Goal: Information Seeking & Learning: Learn about a topic

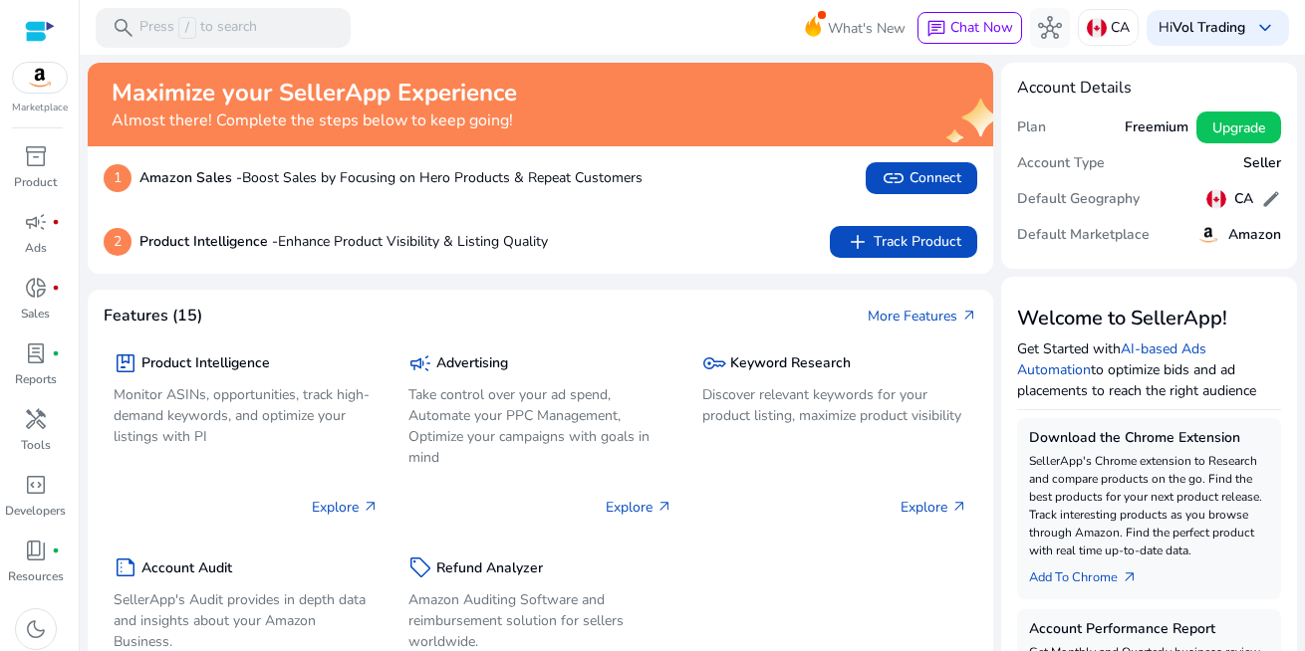
scroll to position [398, 0]
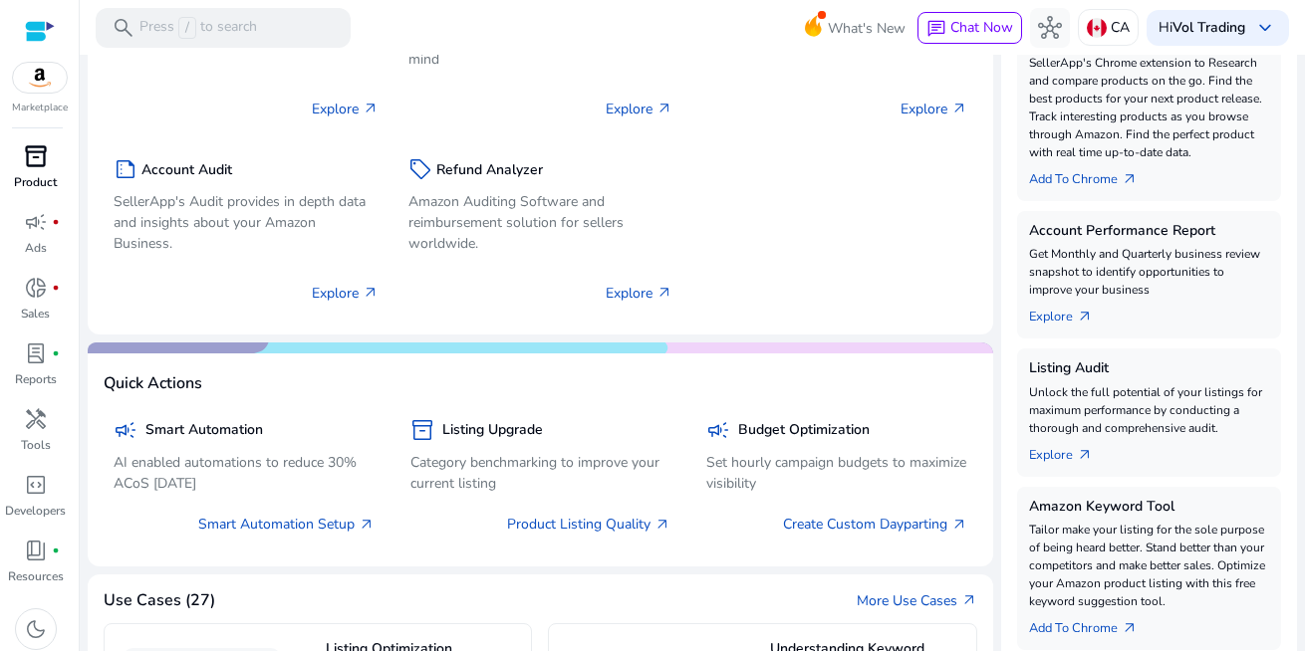
click at [35, 154] on span "inventory_2" at bounding box center [36, 156] width 24 height 24
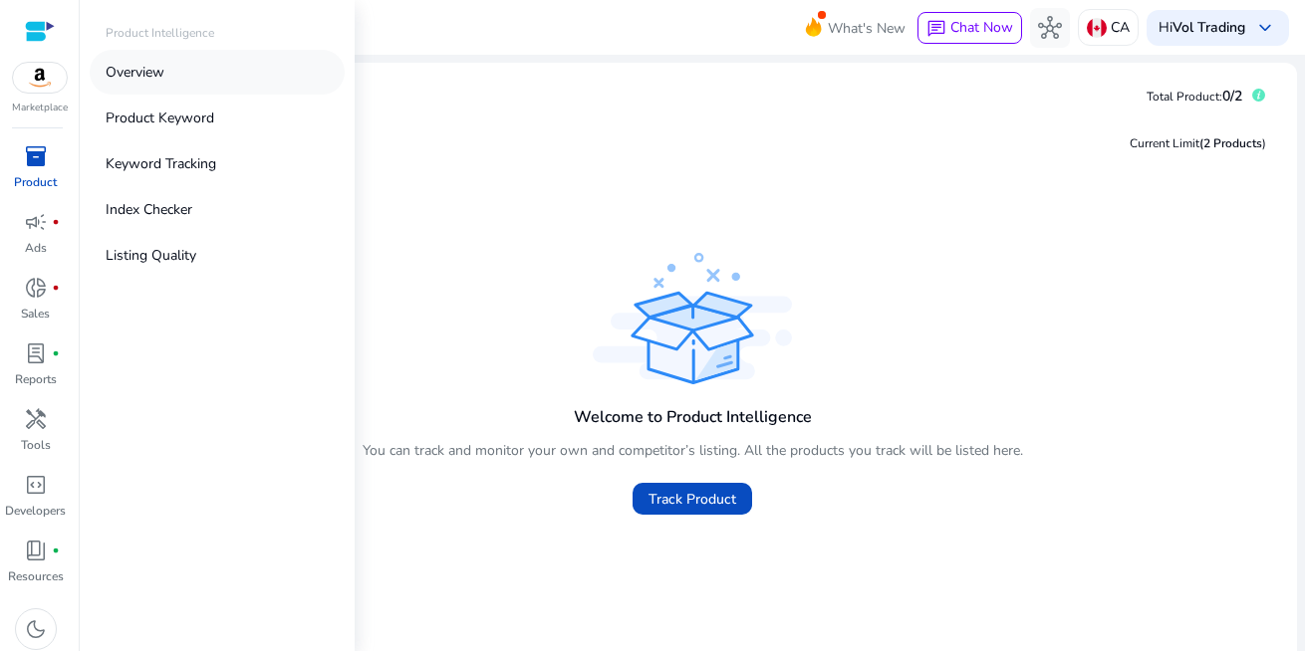
click at [128, 66] on p "Overview" at bounding box center [135, 72] width 59 height 21
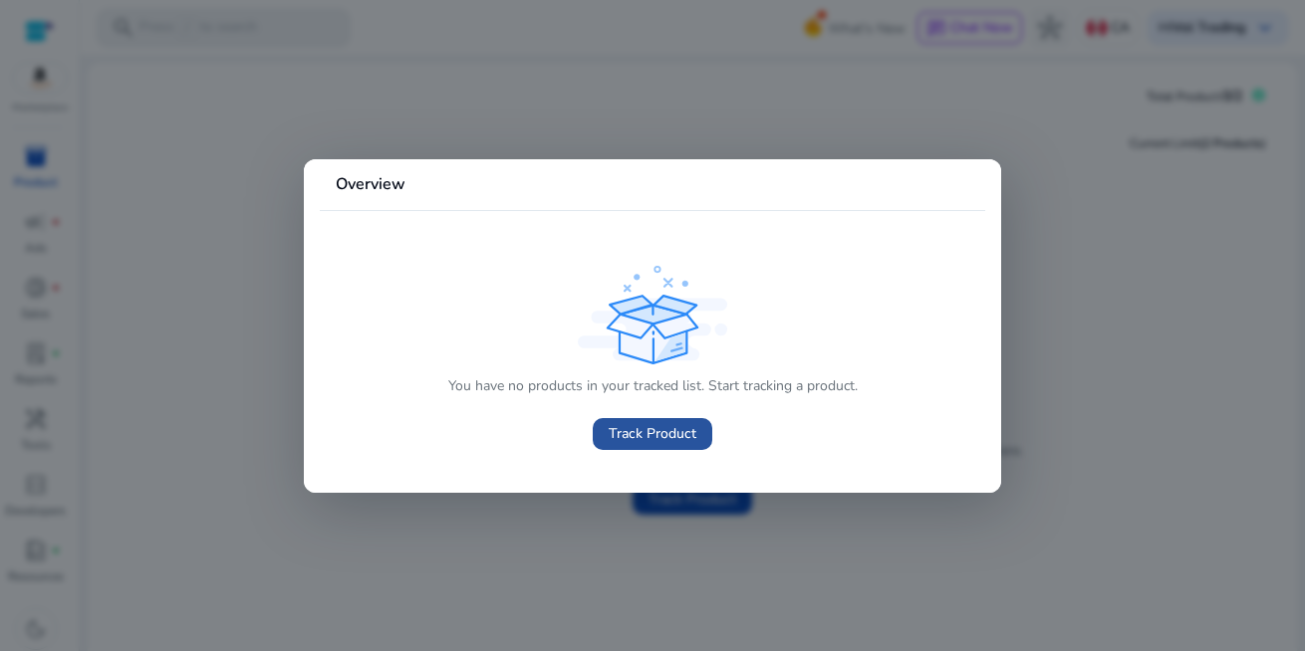
click at [658, 431] on span "Track Product" at bounding box center [653, 433] width 88 height 21
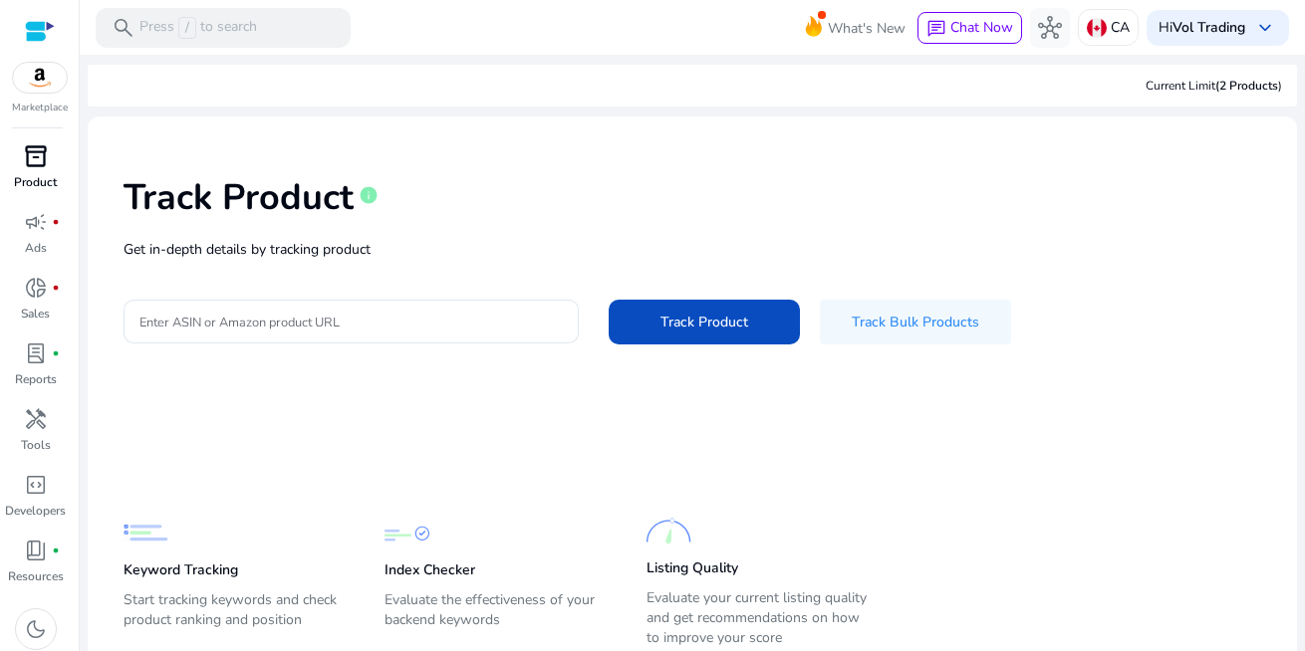
click at [38, 161] on span "inventory_2" at bounding box center [36, 156] width 24 height 24
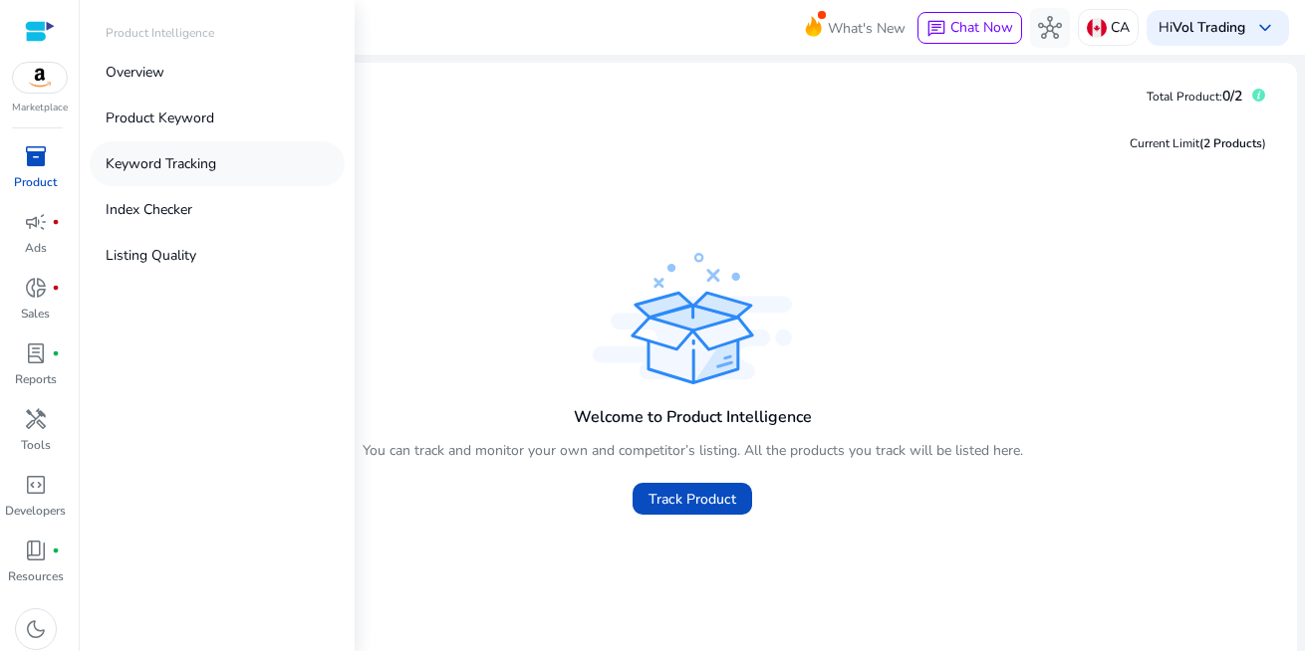
click at [155, 167] on p "Keyword Tracking" at bounding box center [161, 163] width 111 height 21
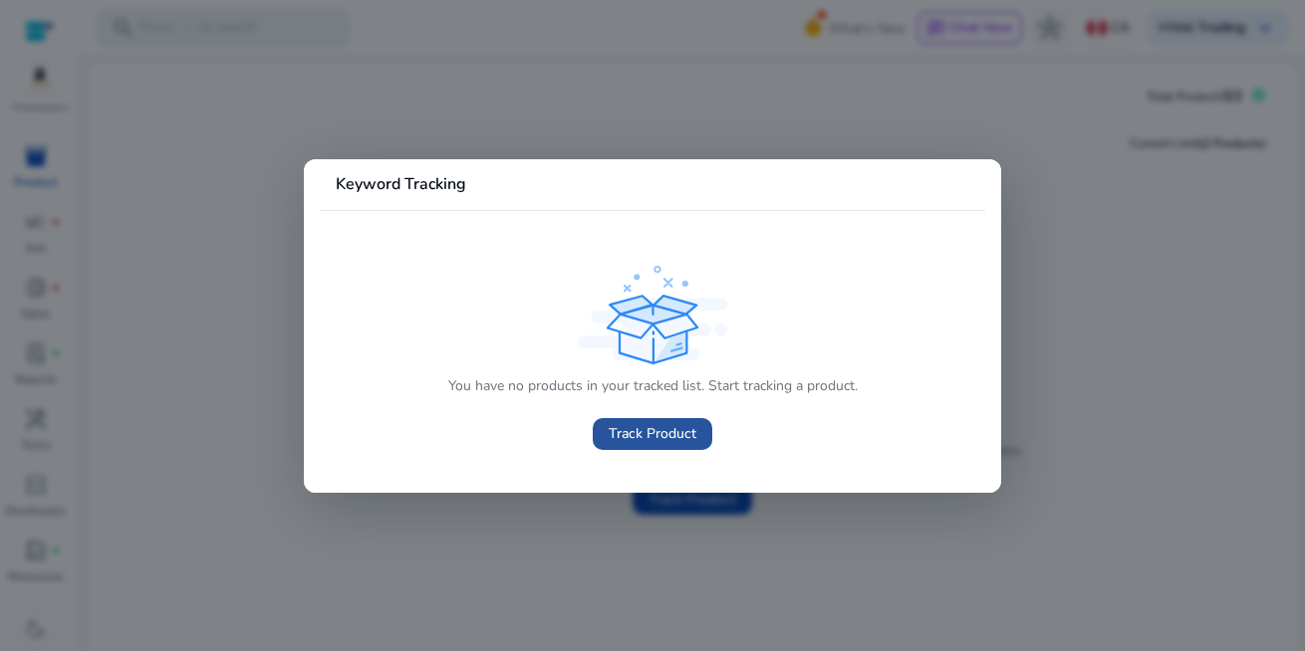
click at [648, 429] on span "Track Product" at bounding box center [653, 433] width 88 height 21
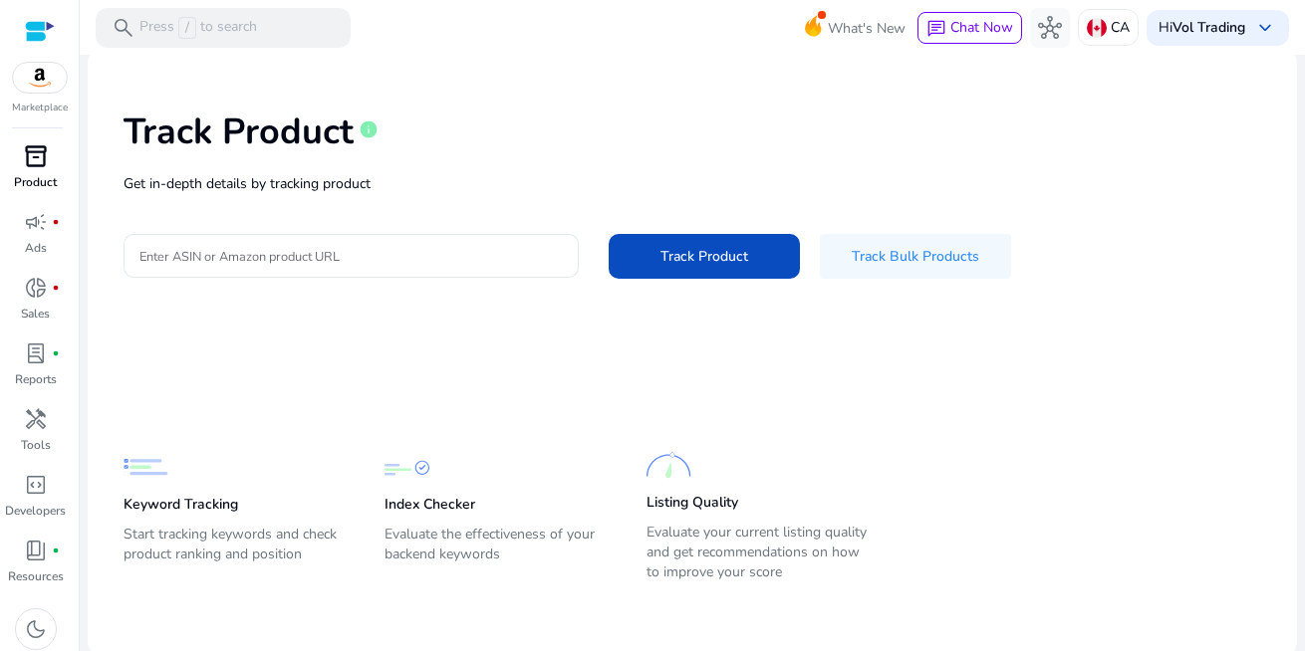
scroll to position [68, 0]
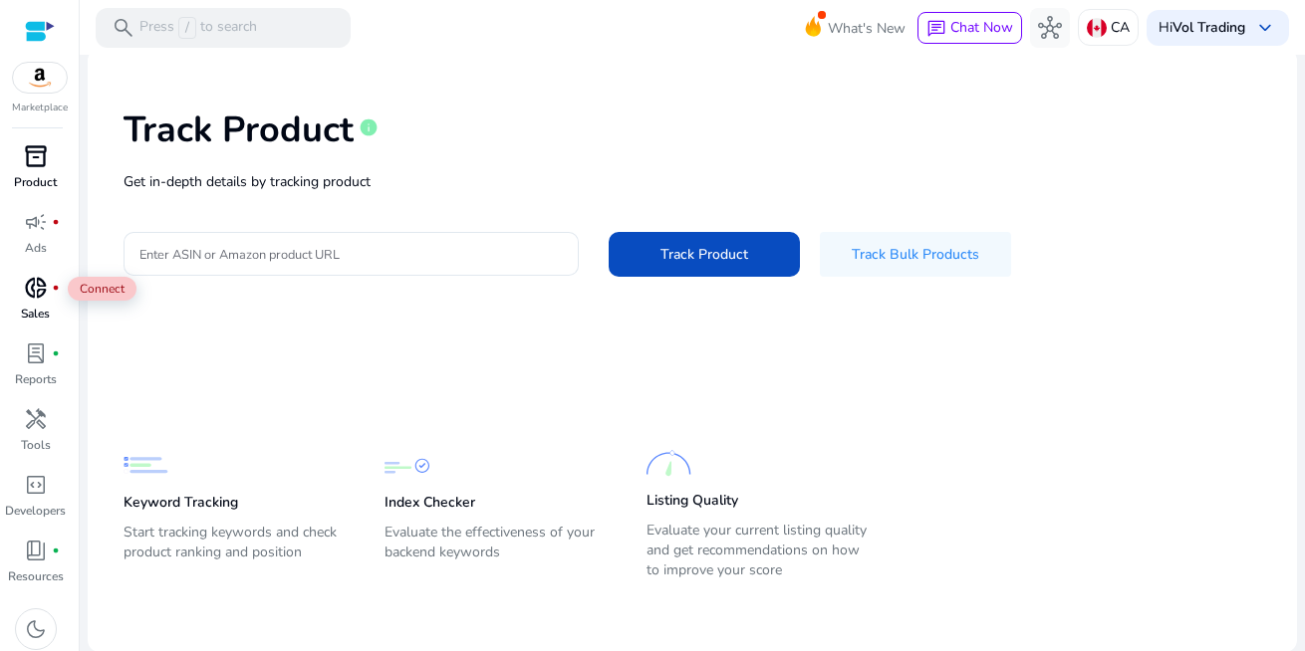
click at [34, 283] on span "donut_small" at bounding box center [36, 288] width 24 height 24
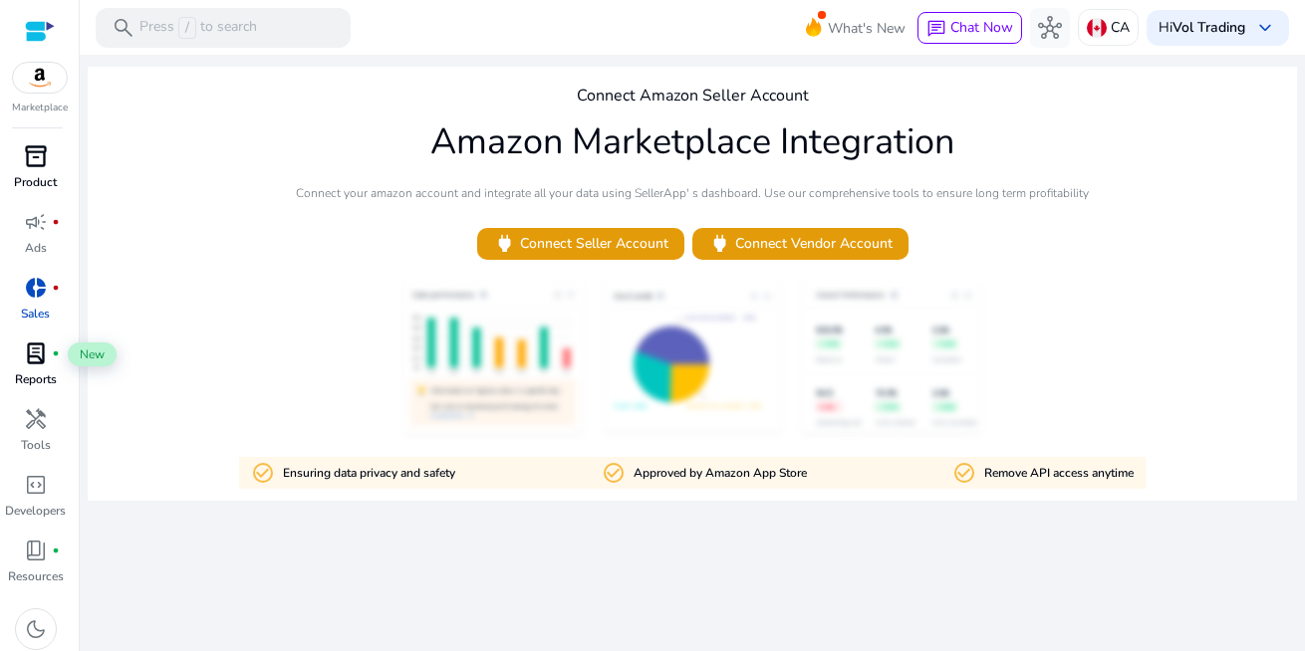
click at [31, 347] on span "lab_profile" at bounding box center [36, 354] width 24 height 24
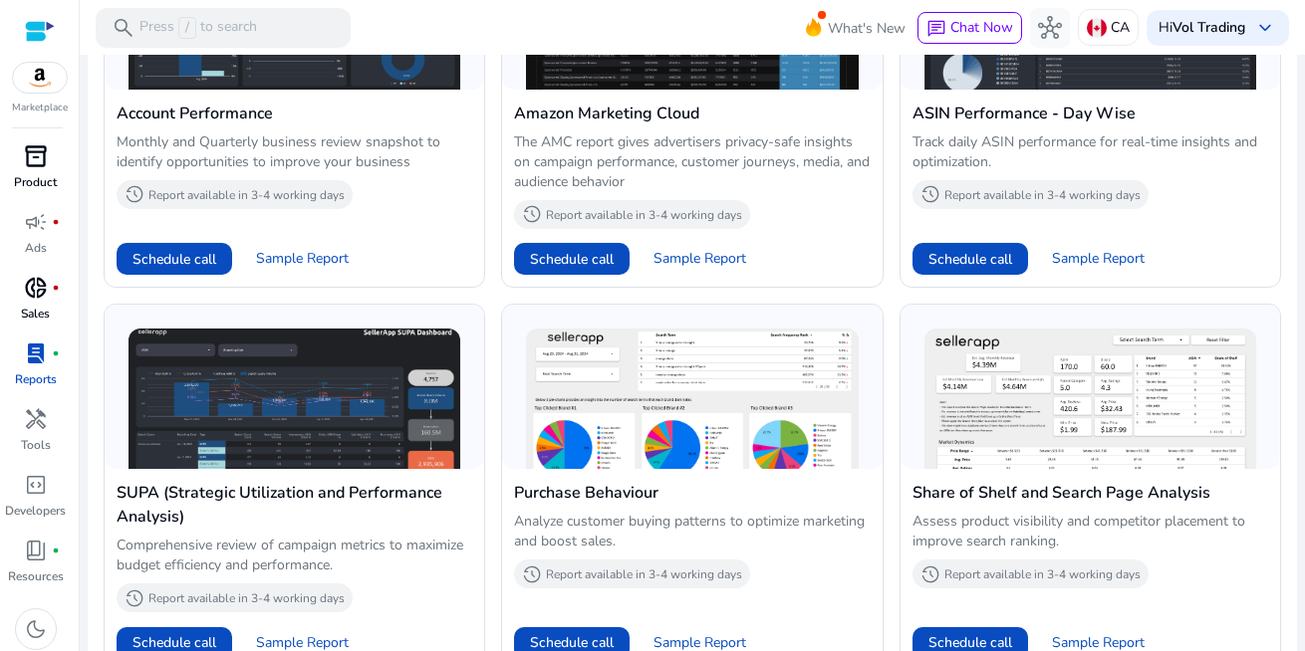
scroll to position [1096, 0]
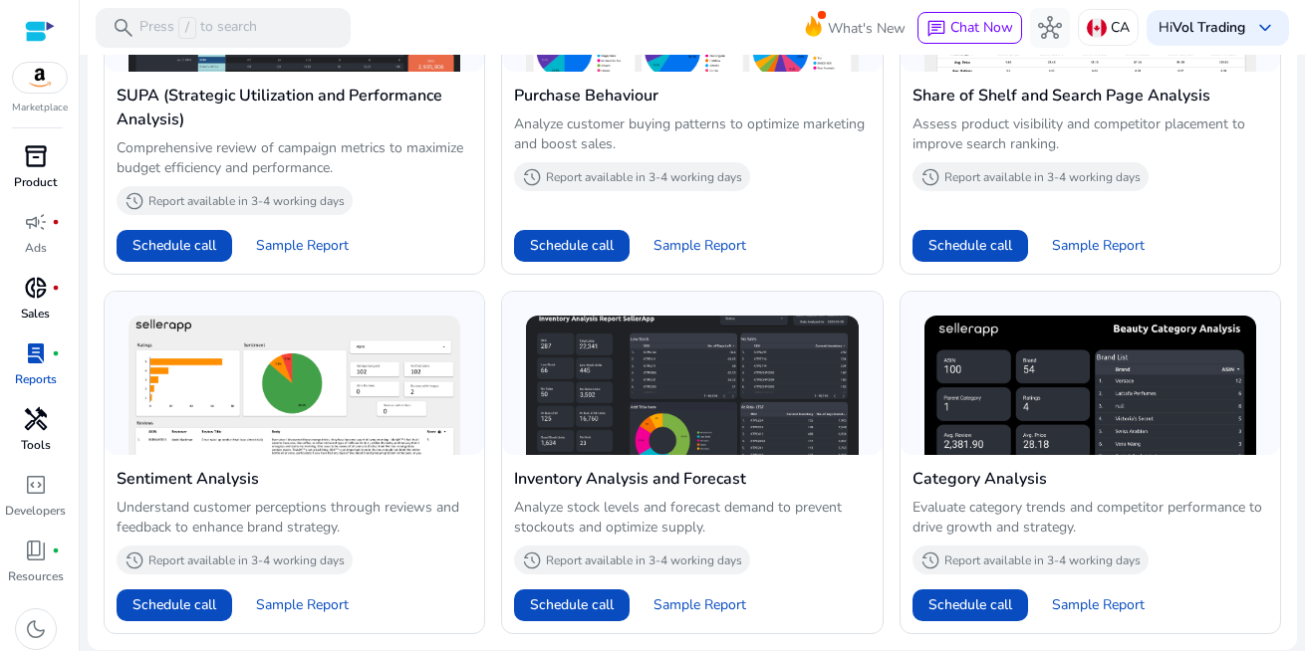
click at [35, 416] on span "handyman" at bounding box center [36, 419] width 24 height 24
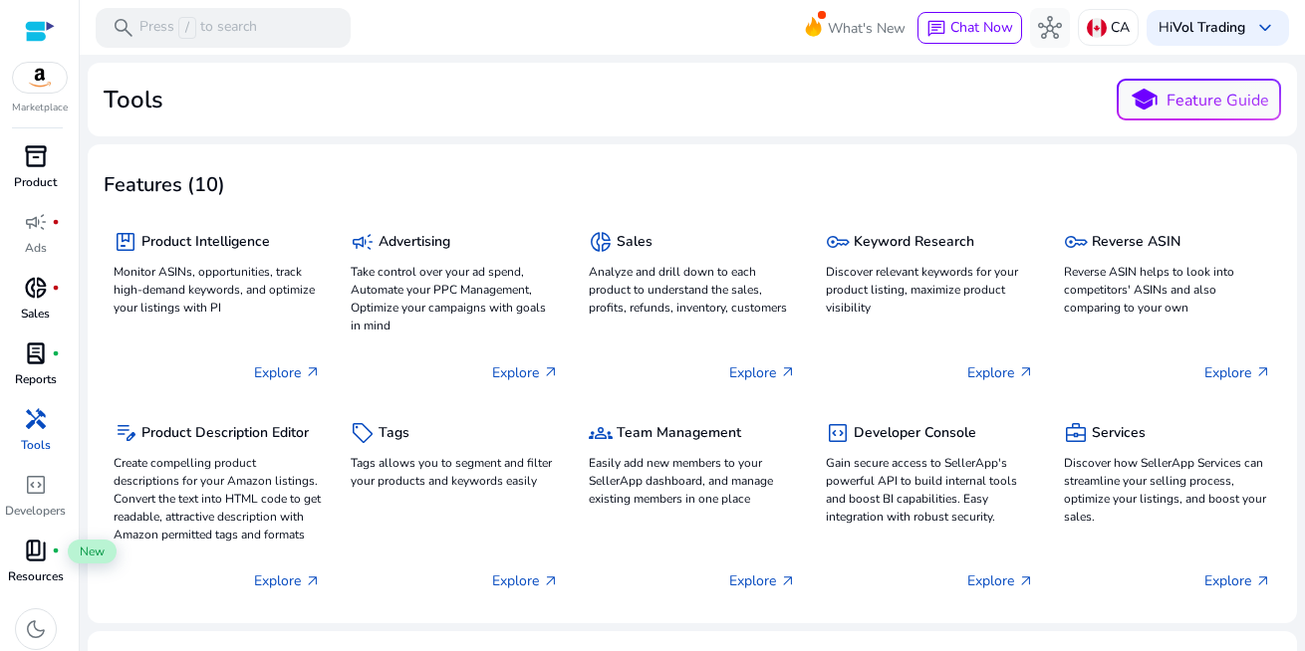
scroll to position [6, 0]
click at [31, 533] on span "book_4" at bounding box center [36, 545] width 24 height 24
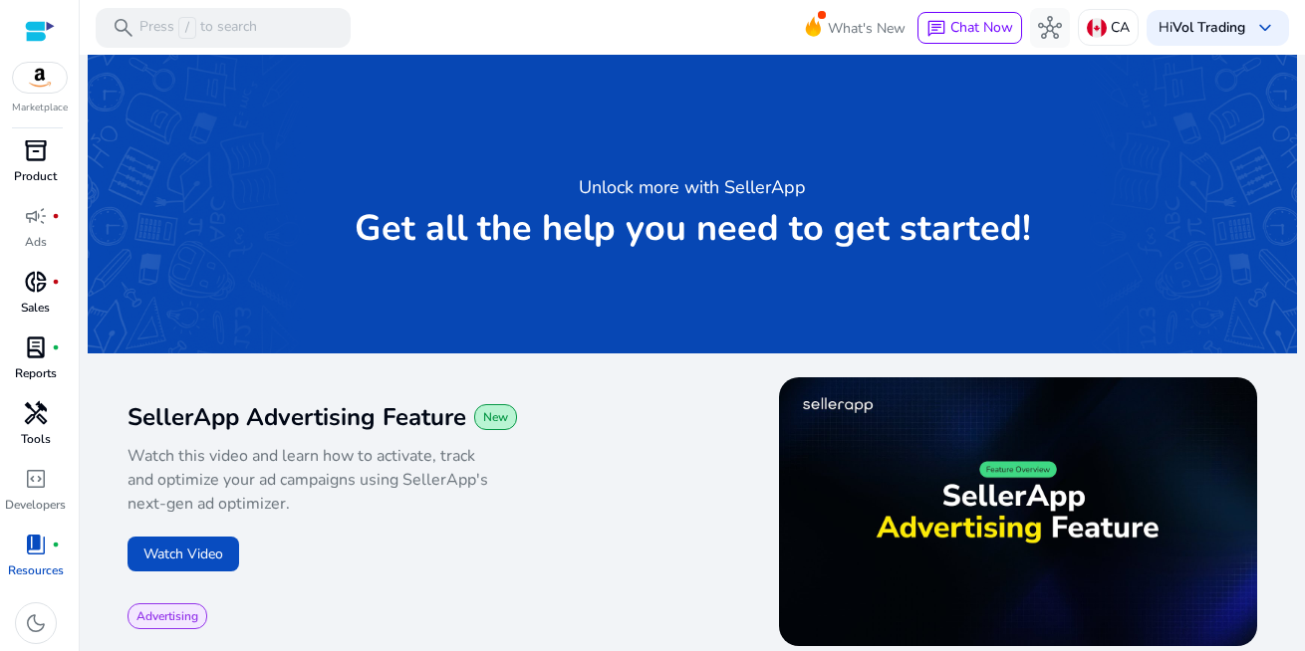
click at [30, 152] on span "inventory_2" at bounding box center [36, 150] width 24 height 24
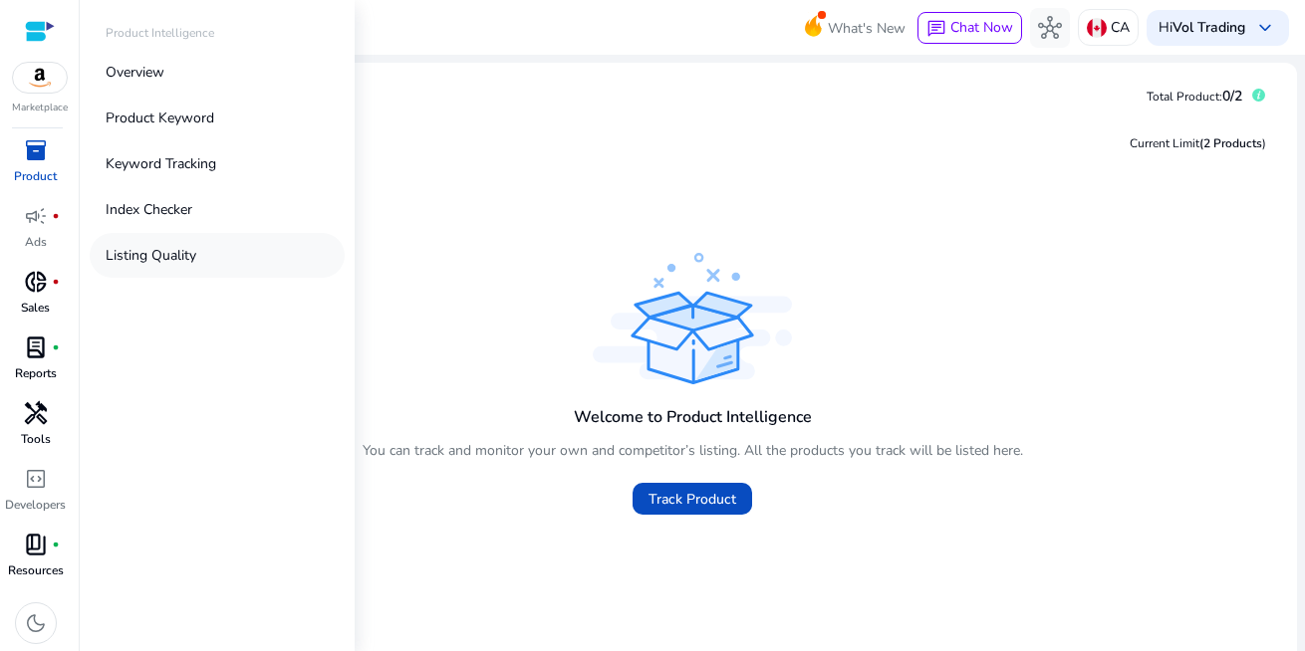
click at [136, 252] on p "Listing Quality" at bounding box center [151, 255] width 91 height 21
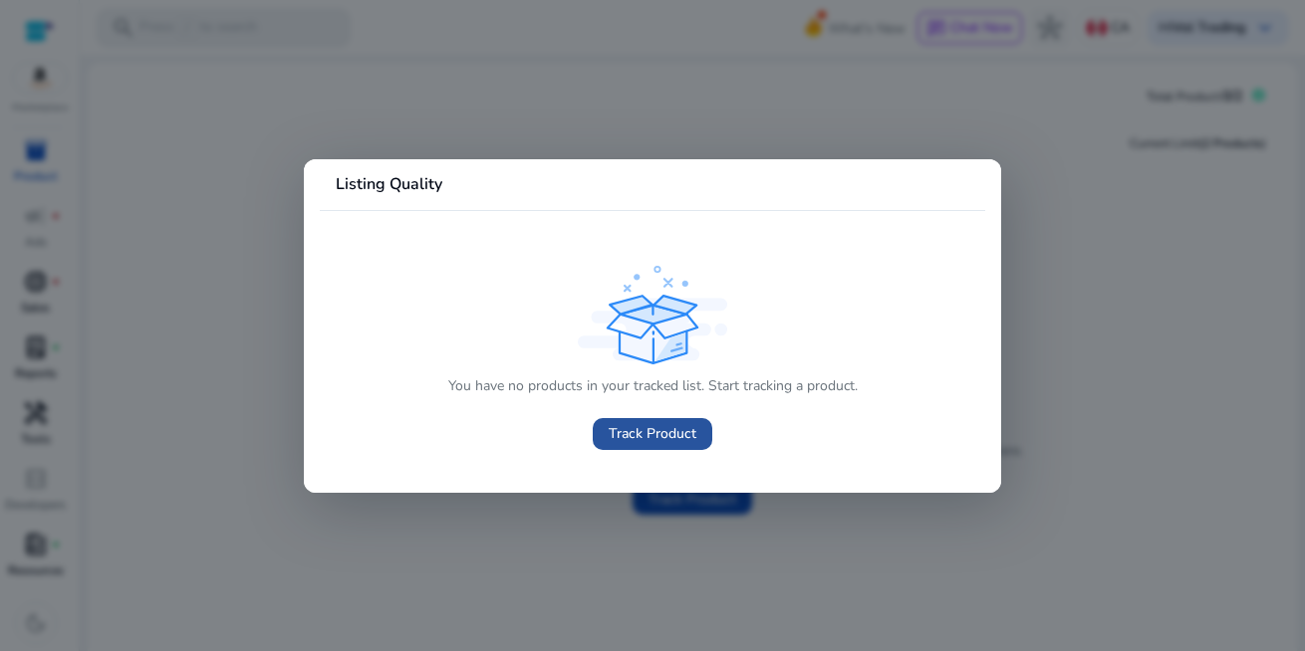
click at [634, 436] on span "Track Product" at bounding box center [653, 433] width 88 height 21
